Goal: Task Accomplishment & Management: Manage account settings

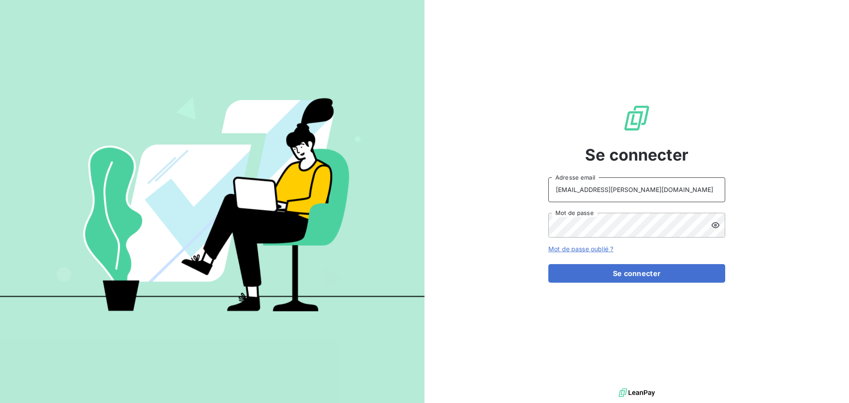
click at [642, 196] on input "recouvrement@serpe.fr" at bounding box center [636, 189] width 177 height 25
type input "raimundo@serpe.fr"
click at [588, 272] on button "Se connecter" at bounding box center [636, 273] width 177 height 19
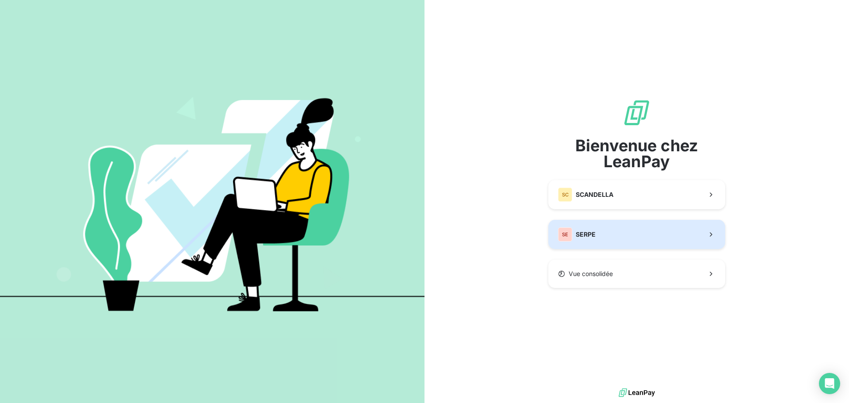
click at [601, 229] on button "SE SERPE" at bounding box center [636, 234] width 177 height 29
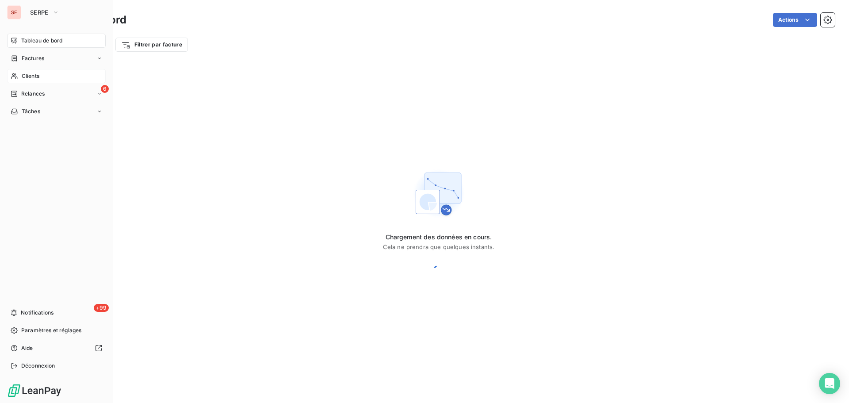
click at [28, 72] on span "Clients" at bounding box center [31, 76] width 18 height 8
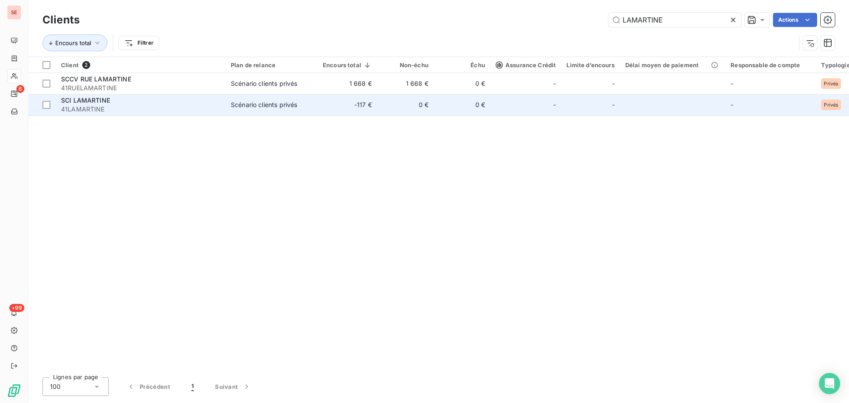
type input "LAMARTINE"
click at [129, 107] on span "41LAMARTINE" at bounding box center [140, 109] width 159 height 9
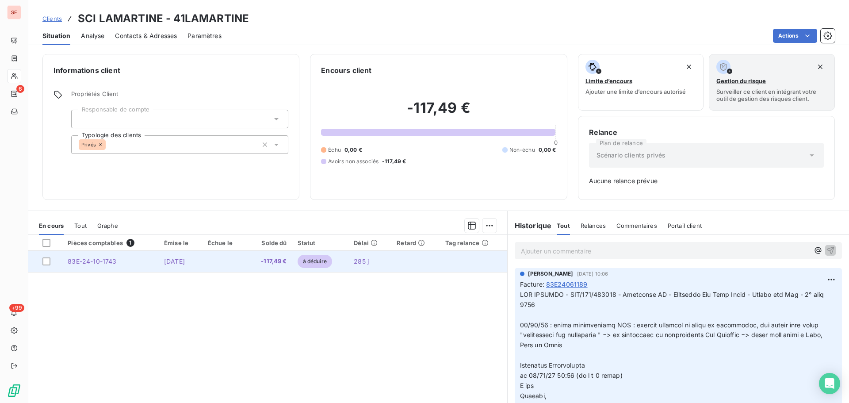
click at [196, 269] on td "[DATE]" at bounding box center [181, 261] width 44 height 21
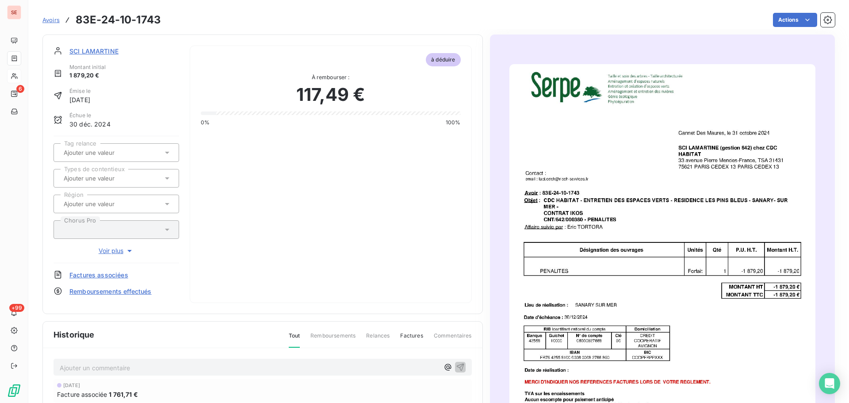
scroll to position [89, 0]
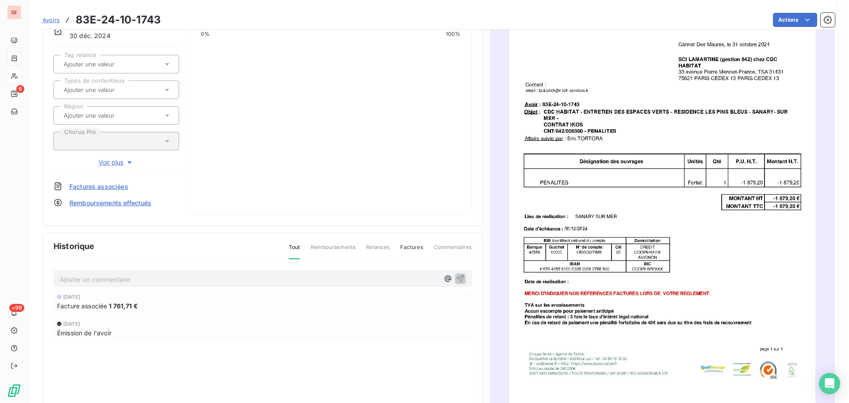
click at [158, 283] on p "Ajouter un commentaire ﻿" at bounding box center [249, 279] width 379 height 11
click at [458, 280] on icon "button" at bounding box center [460, 278] width 9 height 9
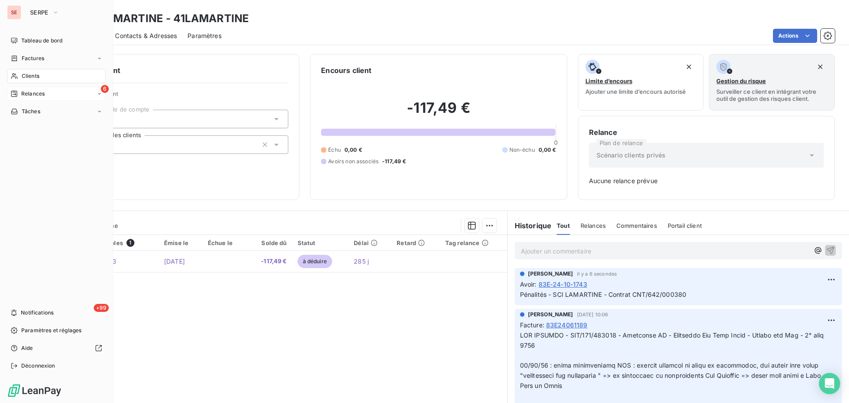
click at [43, 93] on span "Relances" at bounding box center [32, 94] width 23 height 8
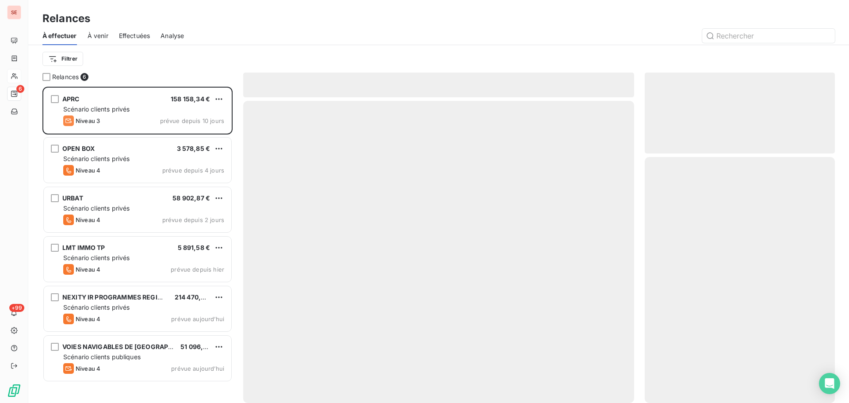
scroll to position [310, 184]
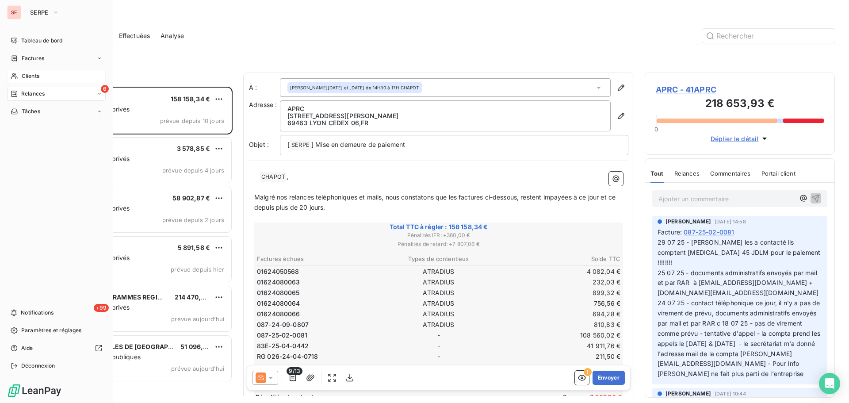
click at [39, 76] on span "Clients" at bounding box center [31, 76] width 18 height 8
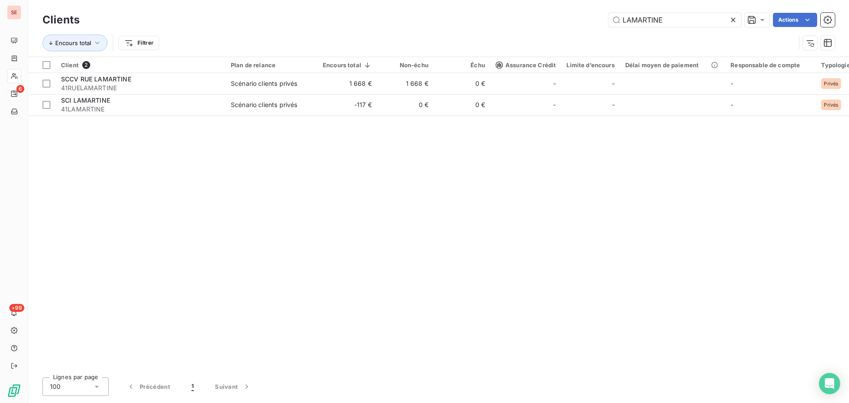
drag, startPoint x: 669, startPoint y: 16, endPoint x: 500, endPoint y: 9, distance: 169.5
click at [497, 13] on div "LAMARTINE Actions" at bounding box center [462, 20] width 745 height 14
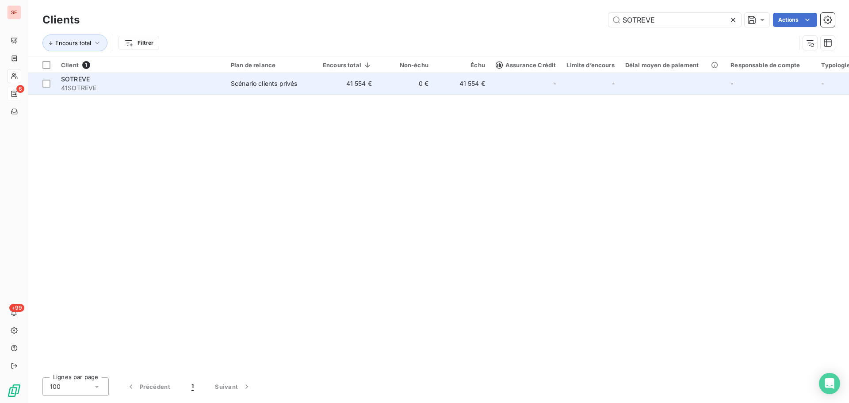
type input "SOTREVE"
click at [326, 86] on td "41 554 €" at bounding box center [347, 83] width 60 height 21
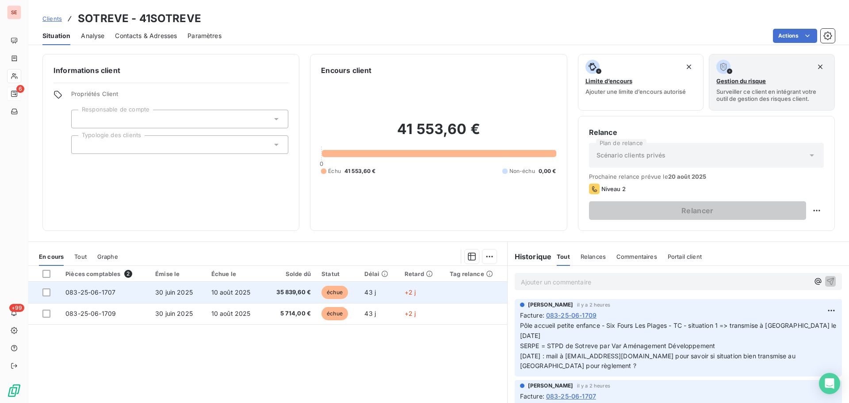
click at [173, 296] on td "30 juin 2025" at bounding box center [178, 292] width 56 height 21
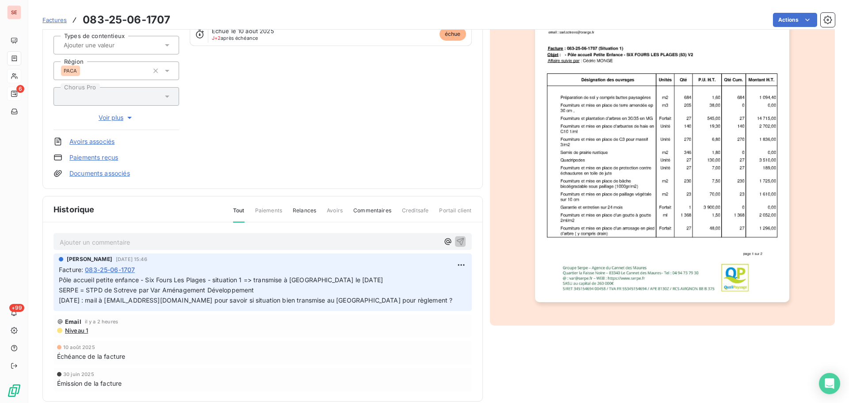
scroll to position [129, 0]
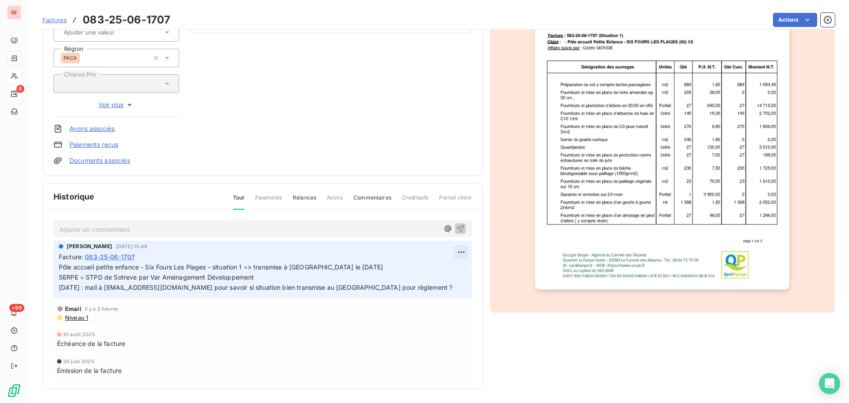
click at [457, 249] on html "SE 6 +99 Factures 083-25-06-1707 Actions SOTREVE 41SOTREVE Montant initial 35 8…" at bounding box center [424, 201] width 849 height 403
click at [429, 270] on div "Editer" at bounding box center [437, 271] width 50 height 14
click at [290, 276] on p "Pôle accueil petite enfance - Six Fours Les Plages - situation 1 => transmise à…" at bounding box center [256, 277] width 395 height 31
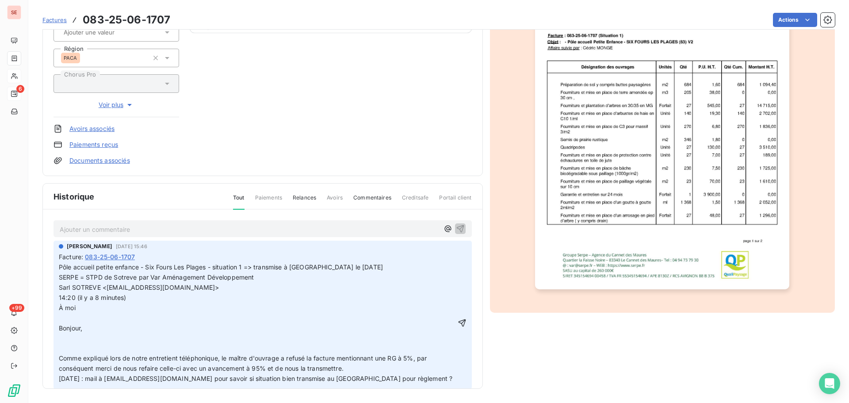
click at [60, 291] on span "Sarl SOTREVE <[EMAIL_ADDRESS][DOMAIN_NAME]>" at bounding box center [139, 287] width 160 height 8
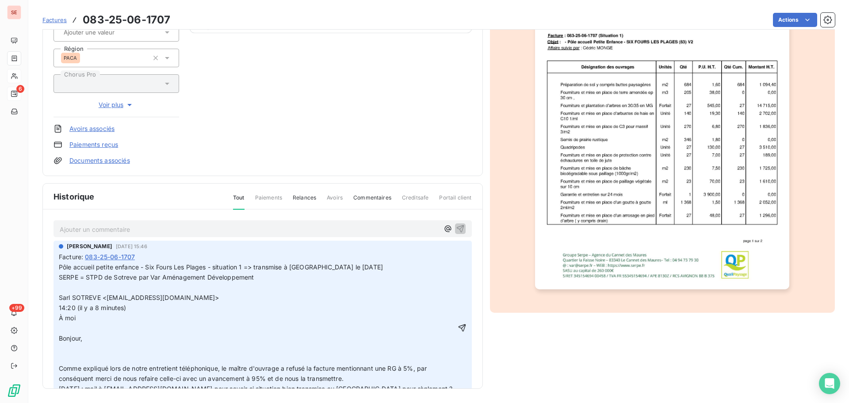
click at [59, 310] on span "14:20 (il y a 8 minutes)" at bounding box center [93, 308] width 68 height 8
click at [76, 328] on p "﻿" at bounding box center [257, 328] width 397 height 10
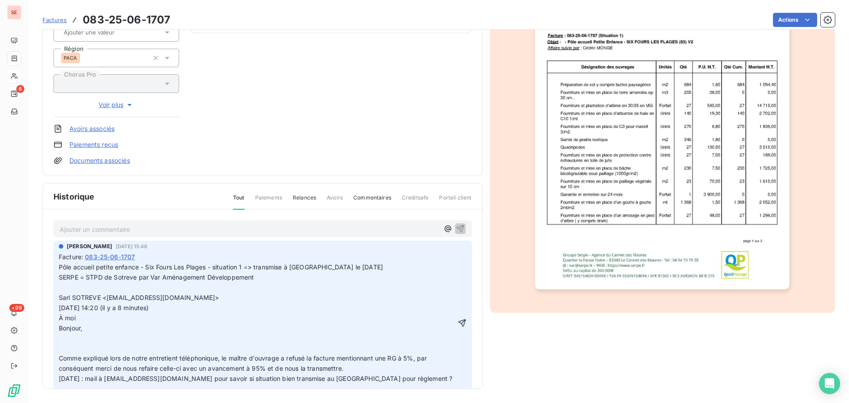
drag, startPoint x: 88, startPoint y: 346, endPoint x: 101, endPoint y: 345, distance: 12.5
click at [89, 345] on p "﻿" at bounding box center [257, 348] width 397 height 10
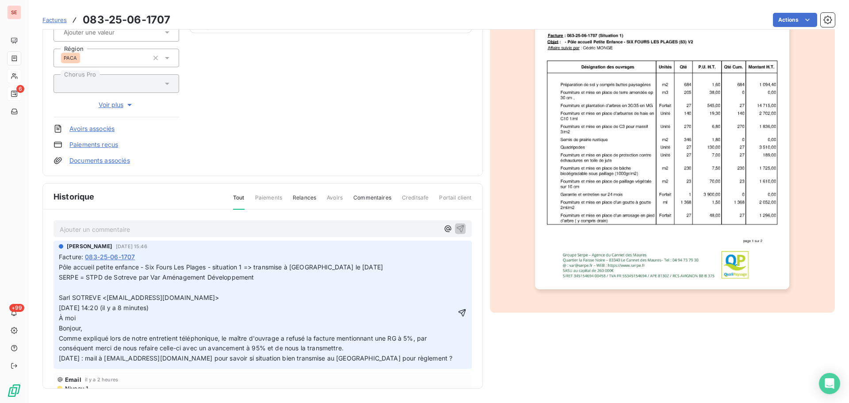
click at [367, 349] on p "Comme expliqué lors de notre entretient téléphonique, le maître d'ouvrage a ref…" at bounding box center [257, 348] width 397 height 31
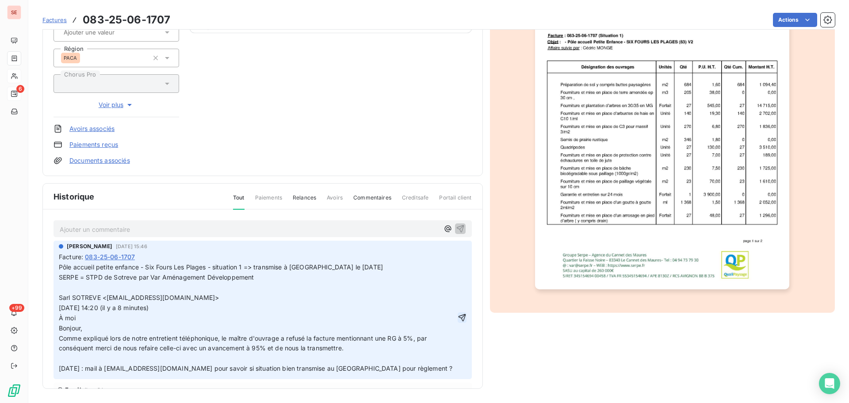
click at [458, 317] on icon "button" at bounding box center [462, 317] width 9 height 9
drag, startPoint x: 84, startPoint y: 19, endPoint x: 172, endPoint y: 18, distance: 87.6
click at [172, 18] on div "Factures 083-25-06-1707 Actions" at bounding box center [438, 20] width 792 height 19
copy h3 "083-25-06-1707"
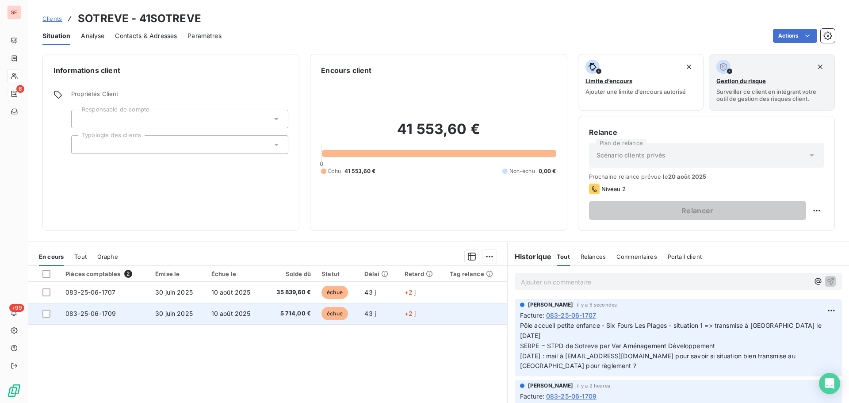
click at [187, 316] on span "30 juin 2025" at bounding box center [174, 314] width 38 height 8
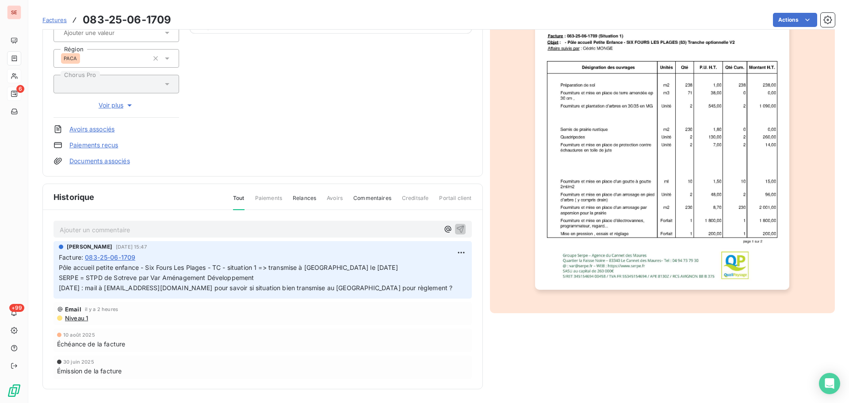
scroll to position [129, 0]
click at [462, 249] on html "SE 6 +99 Factures 083-25-06-1709 Actions SOTREVE 41SOTREVE Montant initial 5 71…" at bounding box center [424, 201] width 849 height 403
click at [451, 266] on div "Editer" at bounding box center [437, 271] width 50 height 14
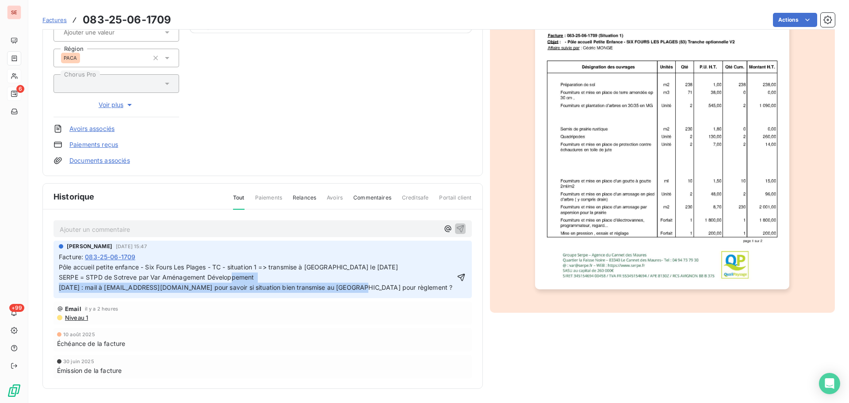
drag, startPoint x: 376, startPoint y: 287, endPoint x: 49, endPoint y: 308, distance: 328.4
click at [49, 308] on div "Ajouter un commentaire ﻿ [PERSON_NAME] [DATE] 15:47 Facture : 083-25-06-1709 Pô…" at bounding box center [263, 312] width 440 height 205
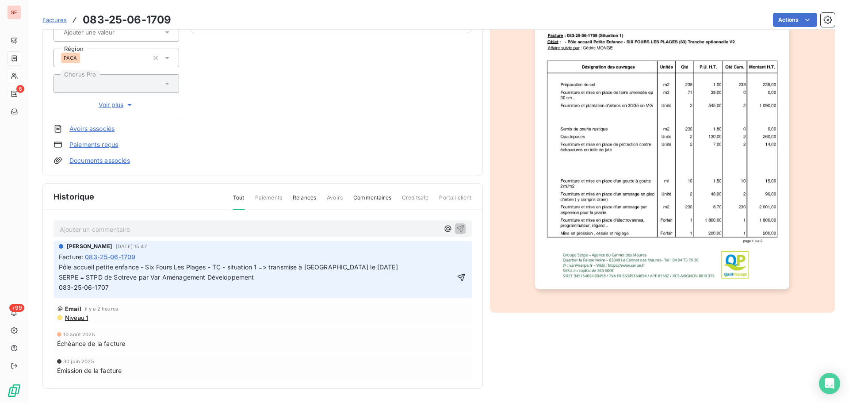
click at [59, 284] on span "Pôle accueil petite enfance - Six Fours Les Plages - TC - situation 1 => transm…" at bounding box center [228, 277] width 339 height 28
click at [458, 277] on icon "button" at bounding box center [461, 277] width 9 height 9
click at [774, 17] on html "SE 6 +99 Factures 083-25-06-1709 Actions SOTREVE 41SOTREVE Montant initial 5 71…" at bounding box center [424, 201] width 849 height 403
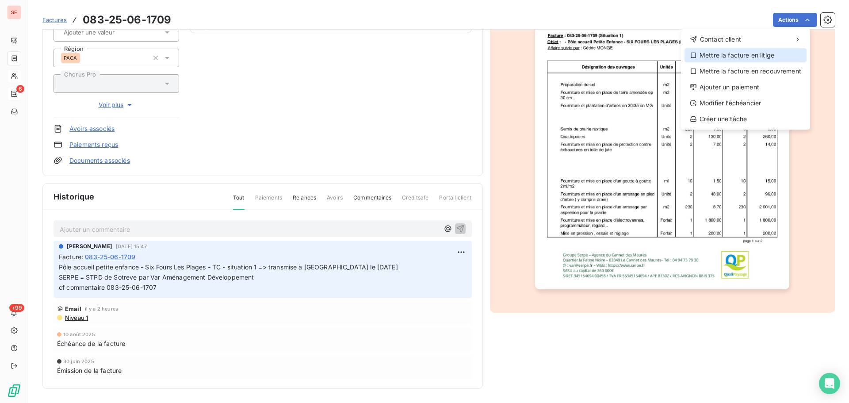
click at [754, 55] on div "Mettre la facture en litige" at bounding box center [746, 55] width 122 height 14
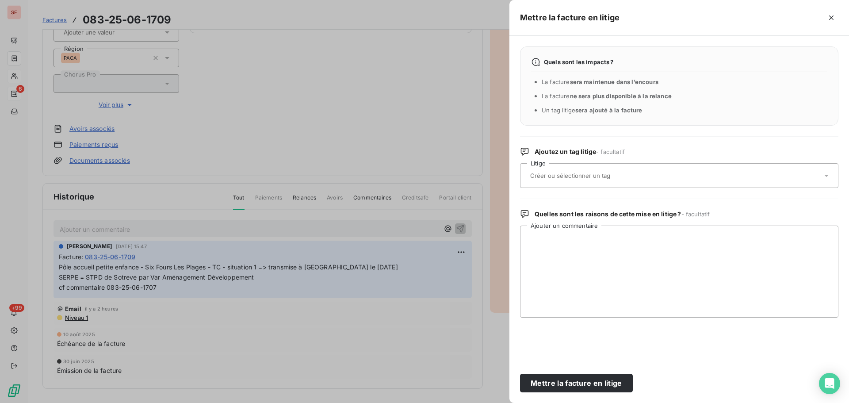
click at [577, 173] on input "text" at bounding box center [593, 176] width 129 height 8
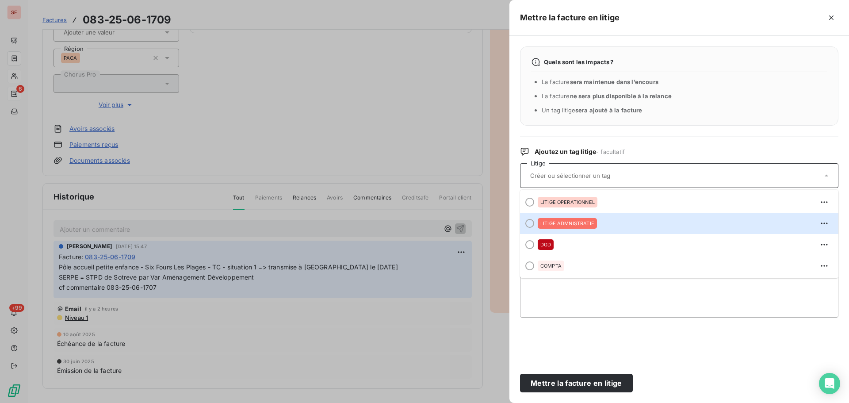
drag, startPoint x: 567, startPoint y: 225, endPoint x: 578, endPoint y: 233, distance: 13.5
click at [568, 225] on span "LITIGE ADMNISTRATIF" at bounding box center [567, 223] width 54 height 5
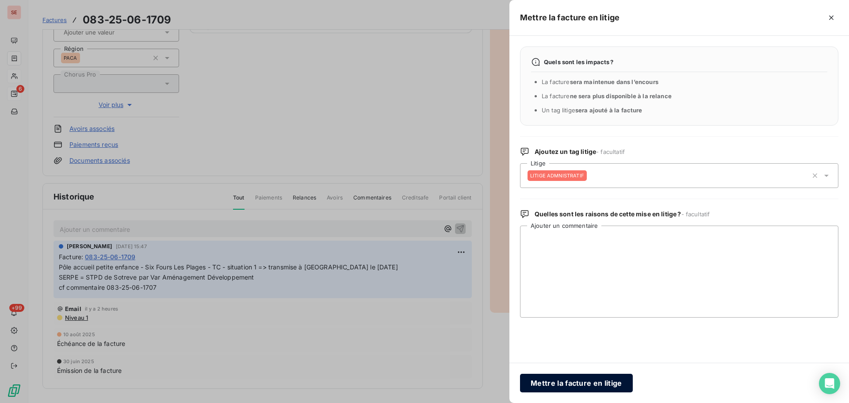
click at [574, 384] on button "Mettre la facture en litige" at bounding box center [576, 383] width 113 height 19
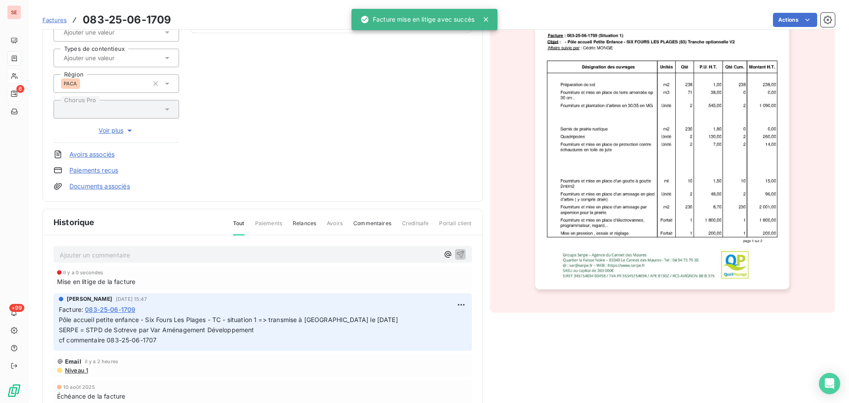
scroll to position [155, 0]
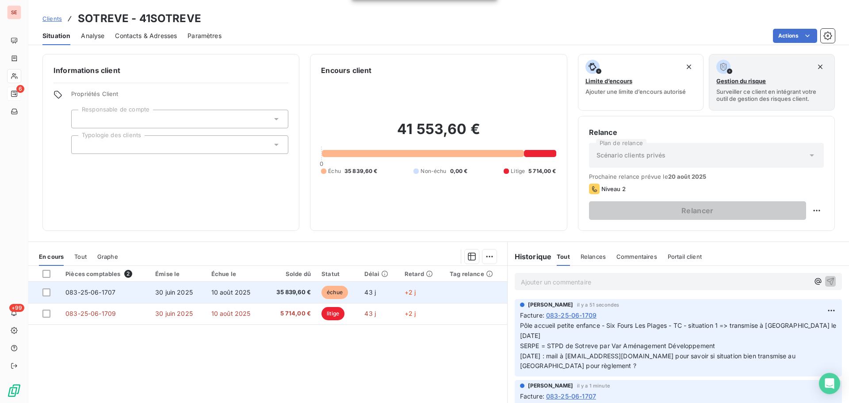
click at [259, 291] on td "10 août 2025" at bounding box center [235, 292] width 58 height 21
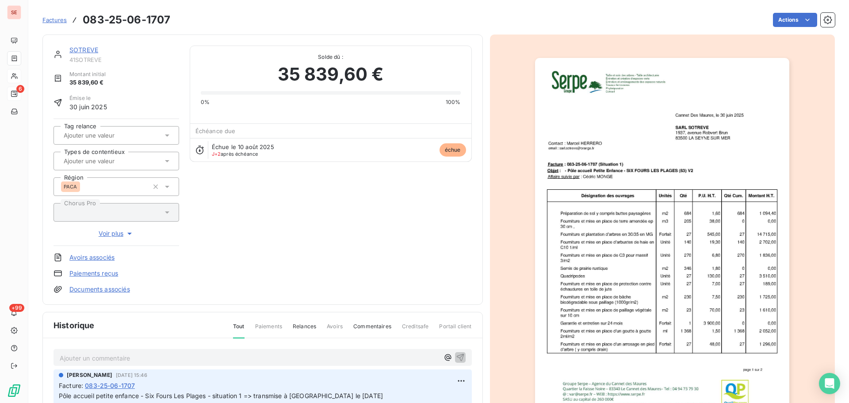
click at [796, 11] on div "Factures 083-25-06-1707 Actions" at bounding box center [438, 20] width 792 height 19
click at [789, 21] on html "SE 6 +99 Factures 083-25-06-1707 Actions SOTREVE 41SOTREVE Montant initial 35 8…" at bounding box center [424, 201] width 849 height 403
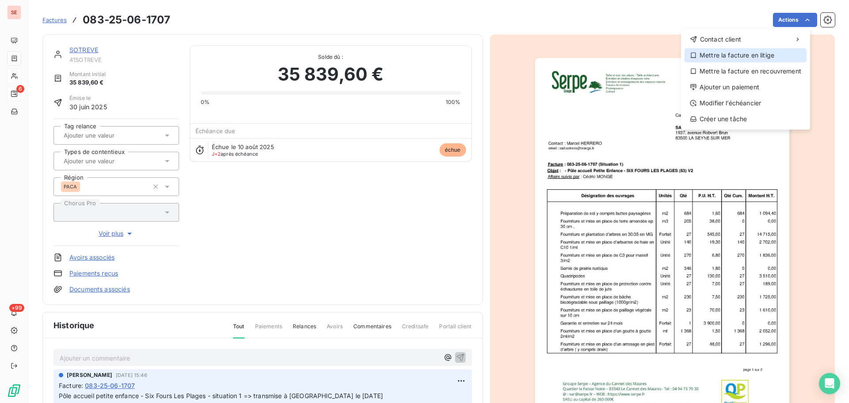
click at [752, 52] on div "Mettre la facture en litige" at bounding box center [746, 55] width 122 height 14
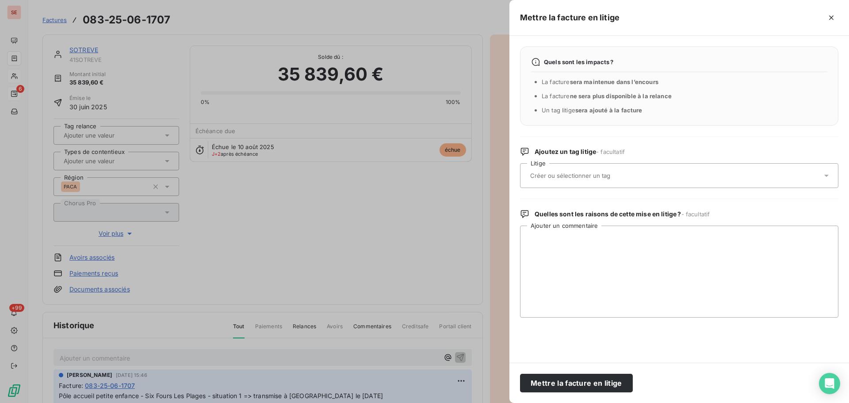
click at [579, 175] on input "text" at bounding box center [593, 176] width 129 height 8
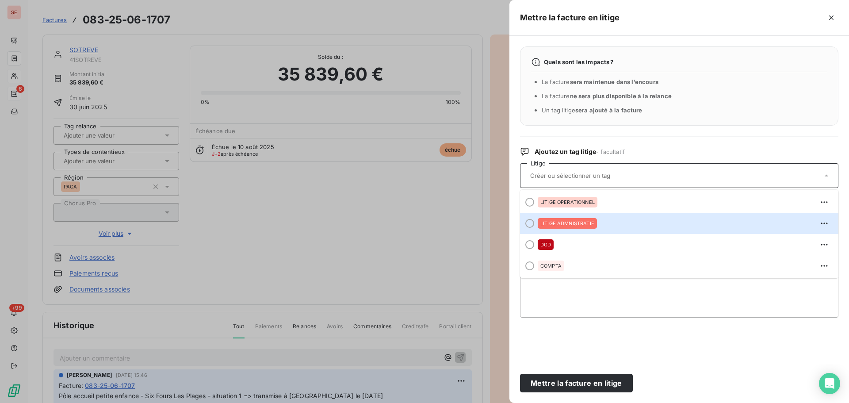
drag, startPoint x: 573, startPoint y: 222, endPoint x: 576, endPoint y: 284, distance: 62.4
click at [574, 222] on span "LITIGE ADMNISTRATIF" at bounding box center [567, 223] width 54 height 5
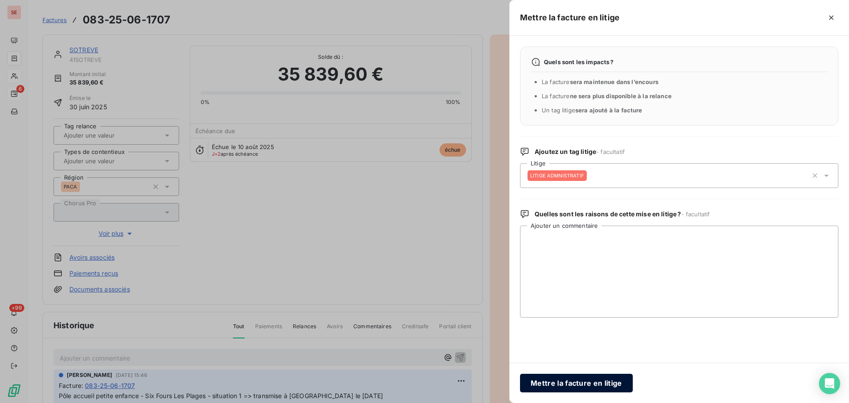
click at [585, 384] on button "Mettre la facture en litige" at bounding box center [576, 383] width 113 height 19
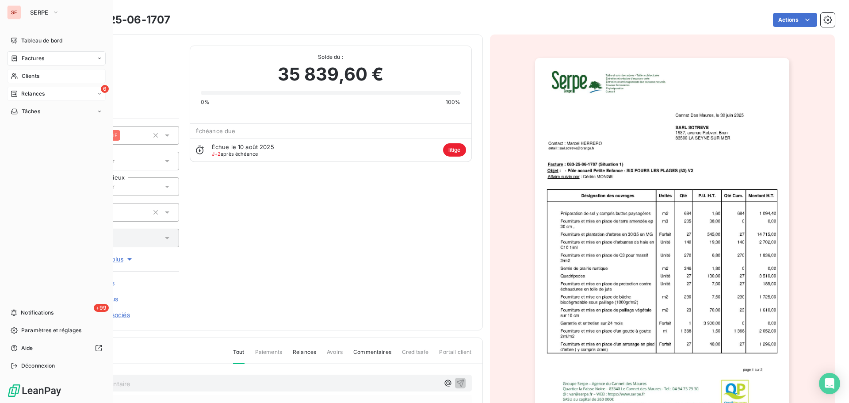
click at [34, 93] on span "Relances" at bounding box center [32, 94] width 23 height 8
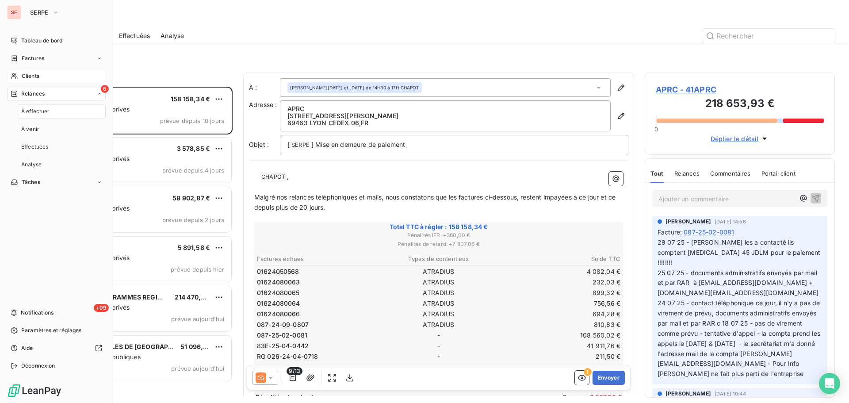
scroll to position [310, 184]
click at [38, 368] on span "Déconnexion" at bounding box center [38, 366] width 34 height 8
